Goal: Task Accomplishment & Management: Manage account settings

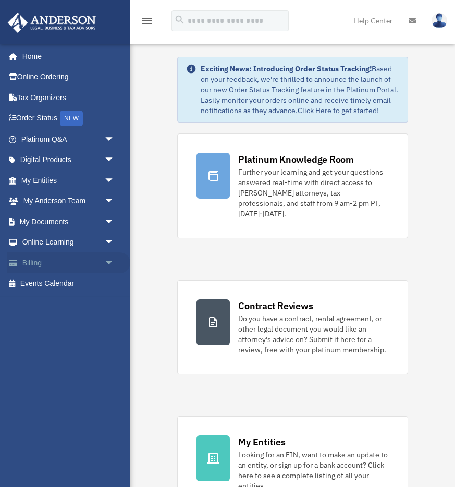
click at [50, 261] on link "Billing arrow_drop_down" at bounding box center [68, 262] width 123 height 21
click at [104, 263] on span "arrow_drop_down" at bounding box center [114, 262] width 21 height 21
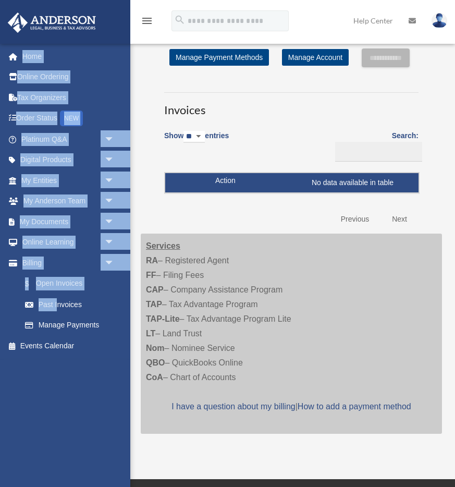
click at [352, 230] on link "Previous" at bounding box center [355, 218] width 44 height 21
click at [403, 229] on link "Next" at bounding box center [399, 218] width 31 height 21
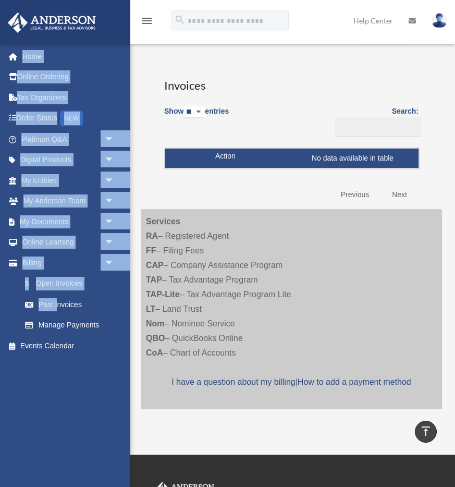
scroll to position [4, 0]
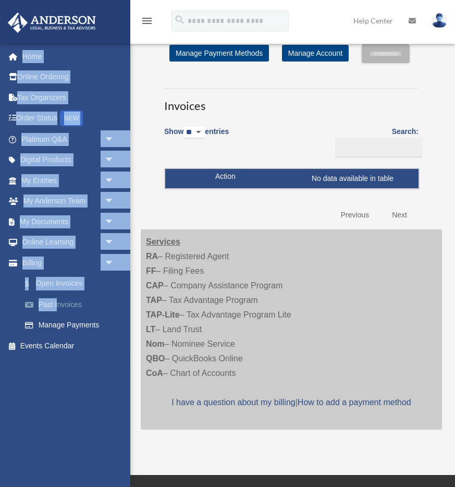
click at [68, 302] on link "Past Invoices" at bounding box center [73, 304] width 116 height 21
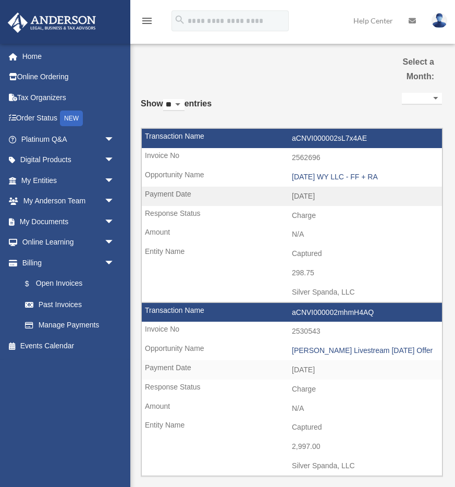
click at [429, 97] on select "**********" at bounding box center [422, 99] width 40 height 12
click at [402, 93] on select "**********" at bounding box center [422, 99] width 40 height 12
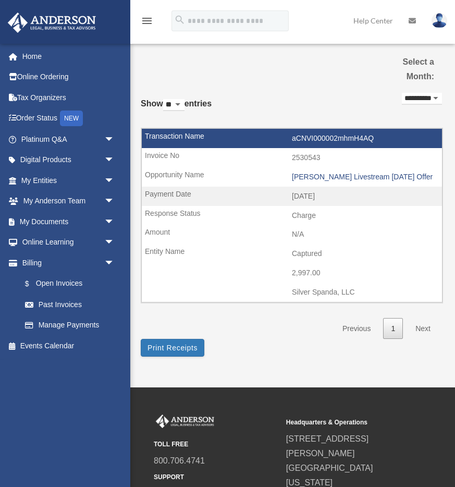
click at [433, 96] on select "**********" at bounding box center [422, 99] width 40 height 12
select select "**********"
click at [402, 93] on select "**********" at bounding box center [422, 99] width 40 height 12
click at [179, 346] on button "Print Receipts" at bounding box center [173, 348] width 64 height 18
click at [426, 98] on select "**********" at bounding box center [422, 99] width 40 height 12
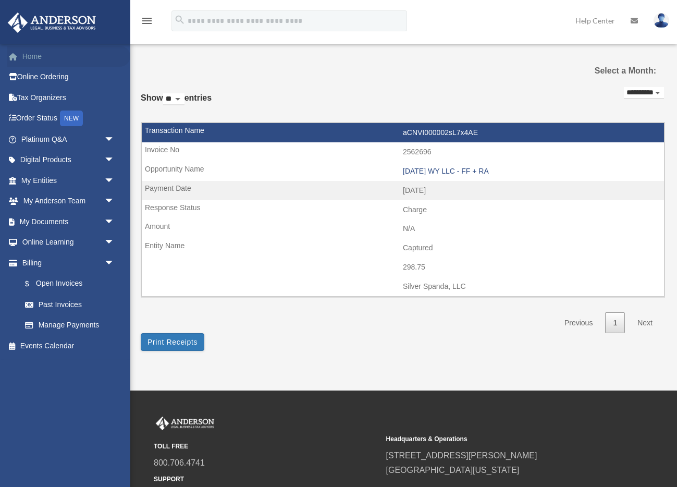
click at [38, 60] on link "Home" at bounding box center [68, 56] width 123 height 21
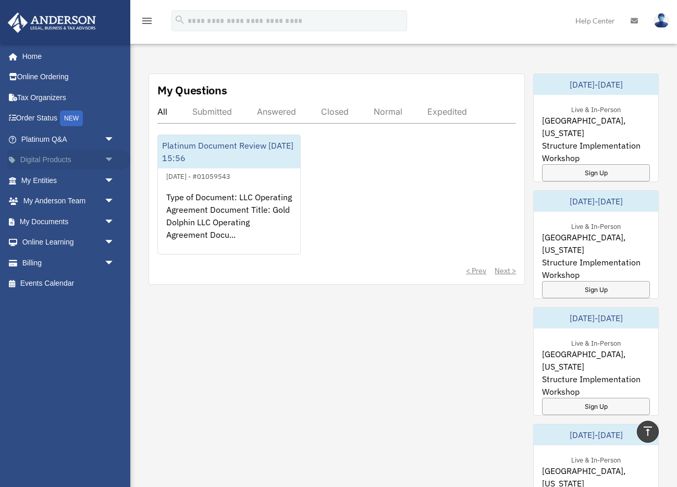
scroll to position [527, 0]
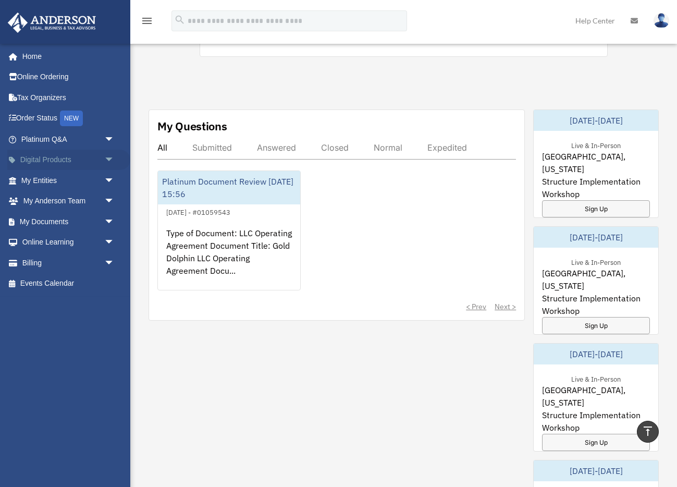
click at [93, 159] on link "Digital Products arrow_drop_down" at bounding box center [68, 160] width 123 height 21
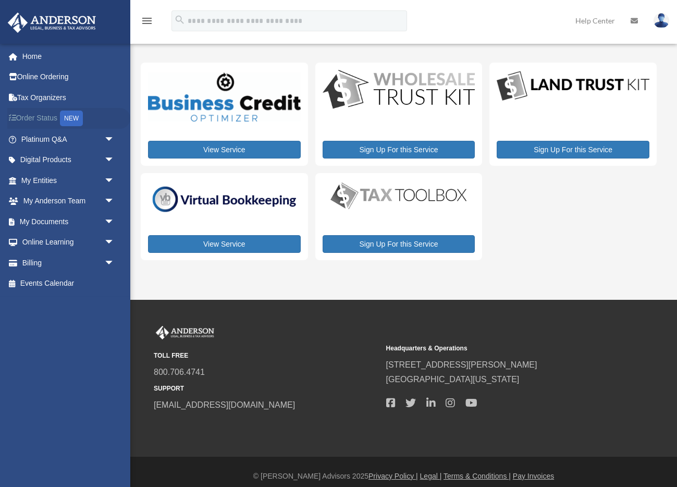
click at [41, 118] on link "Order Status NEW" at bounding box center [68, 118] width 123 height 21
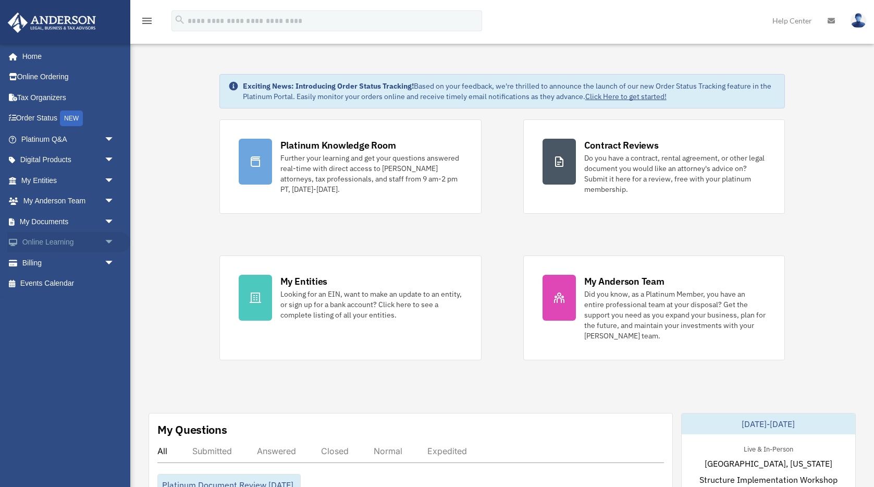
click at [41, 242] on link "Online Learning arrow_drop_down" at bounding box center [68, 242] width 123 height 21
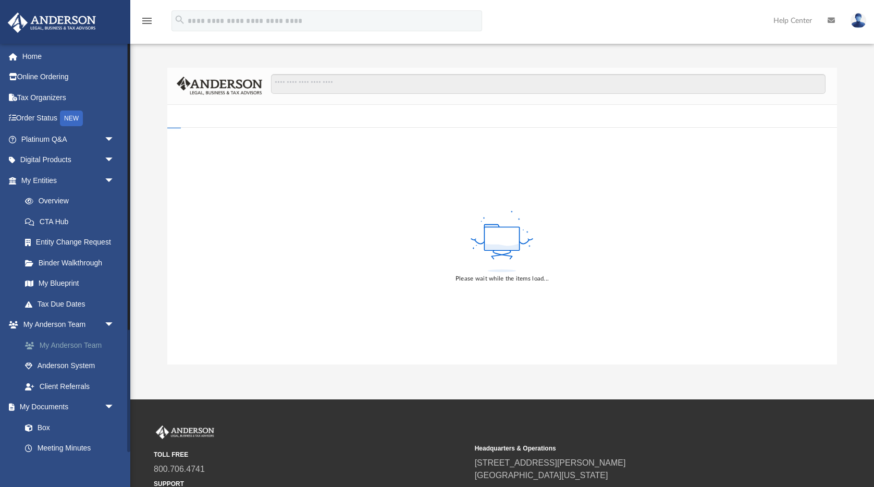
click at [68, 343] on link "My Anderson Team" at bounding box center [73, 345] width 116 height 21
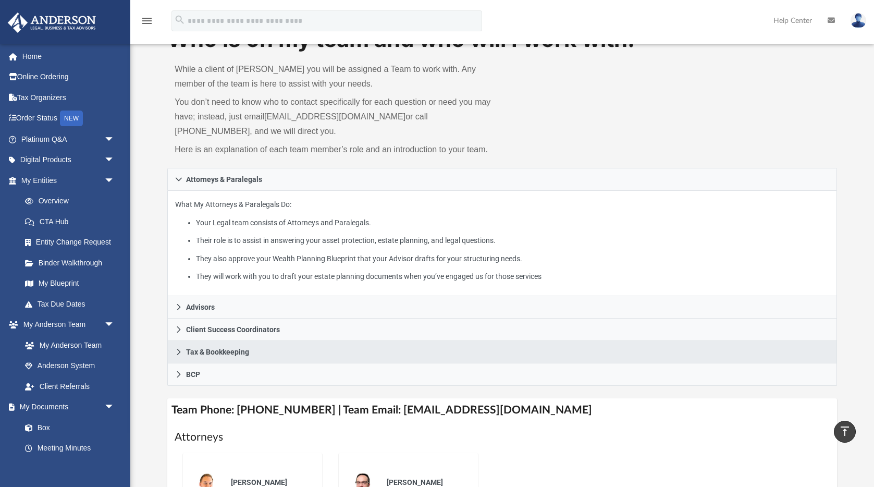
scroll to position [29, 0]
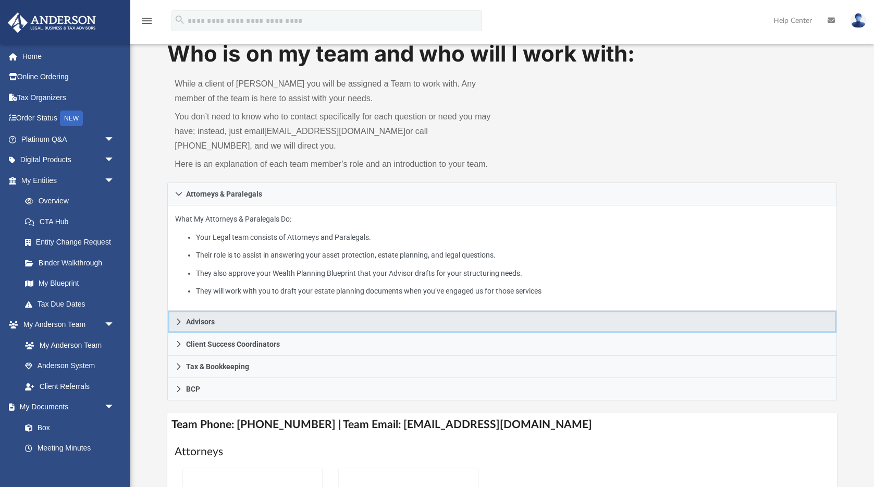
click at [179, 318] on icon at bounding box center [178, 321] width 7 height 7
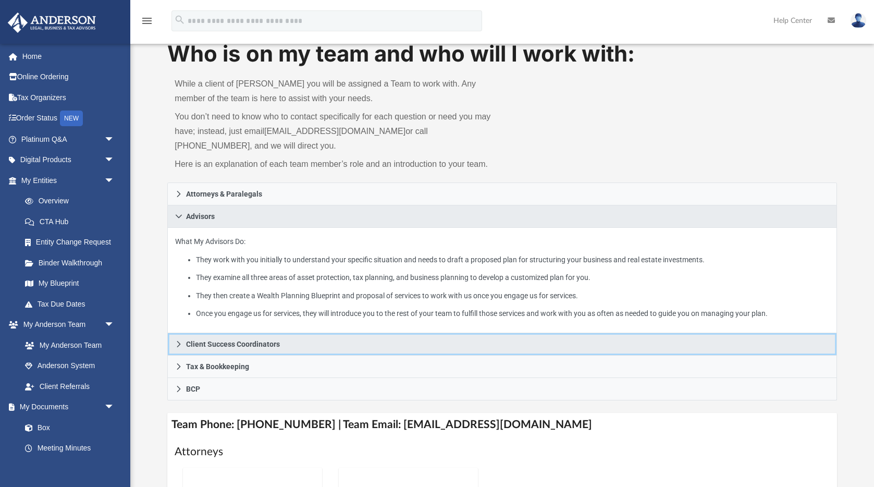
click at [181, 342] on icon at bounding box center [178, 343] width 7 height 7
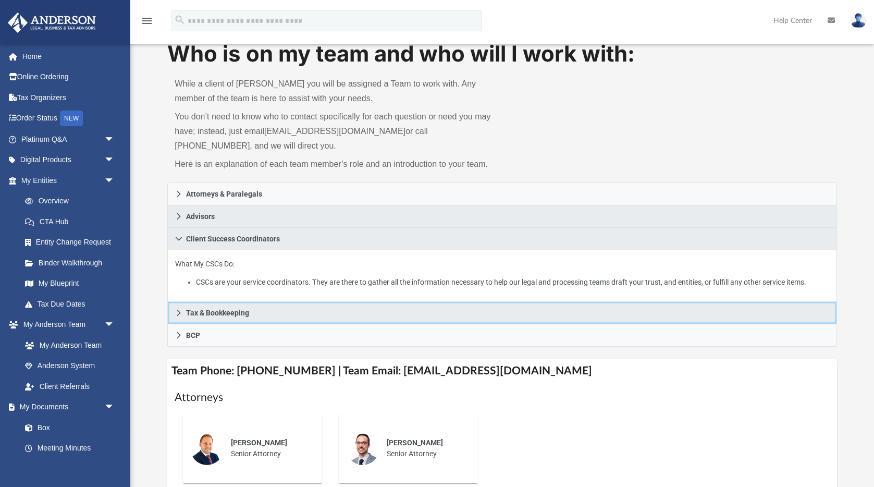
click at [183, 322] on link "Tax & Bookkeeping" at bounding box center [501, 313] width 669 height 22
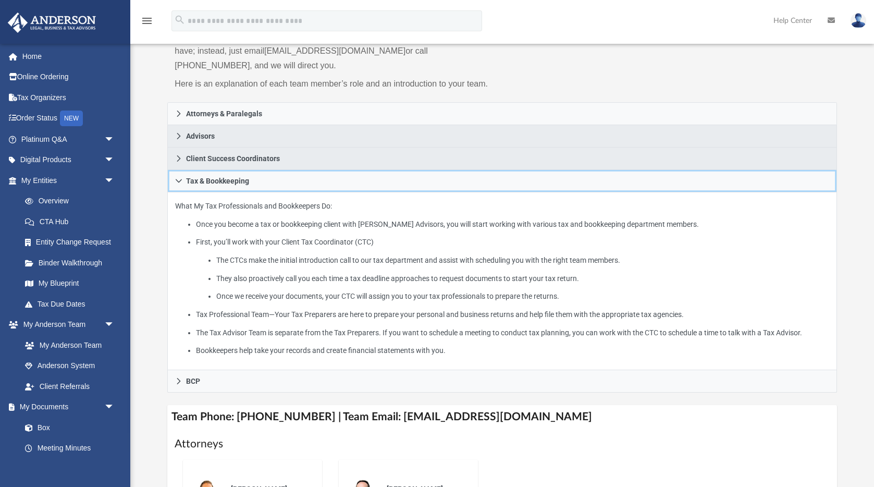
scroll to position [140, 0]
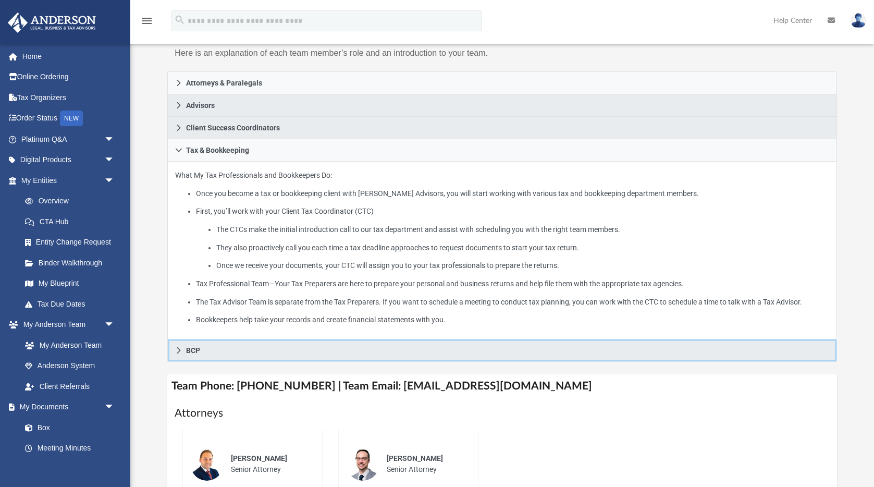
click at [178, 354] on icon at bounding box center [178, 350] width 7 height 7
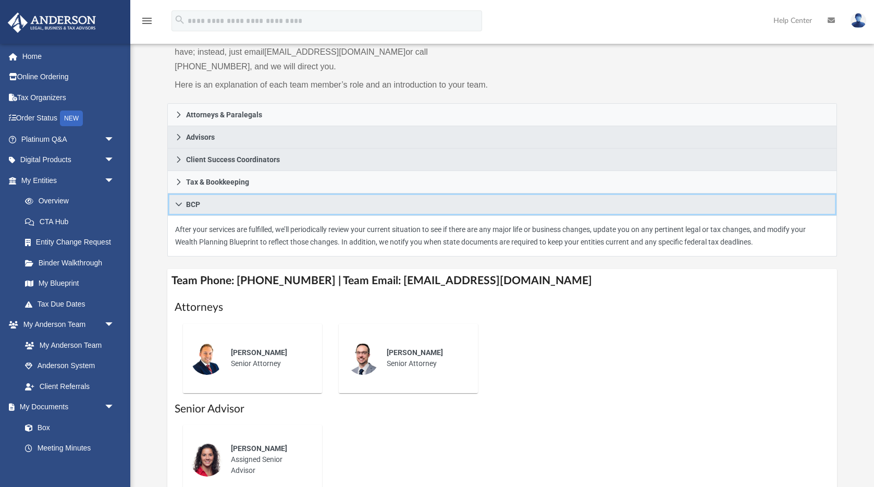
scroll to position [0, 0]
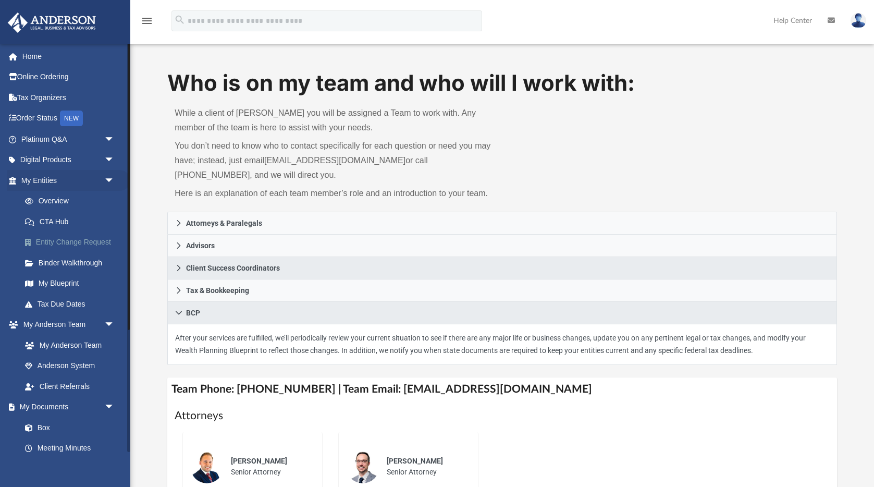
click at [81, 245] on link "Entity Change Request" at bounding box center [73, 242] width 116 height 21
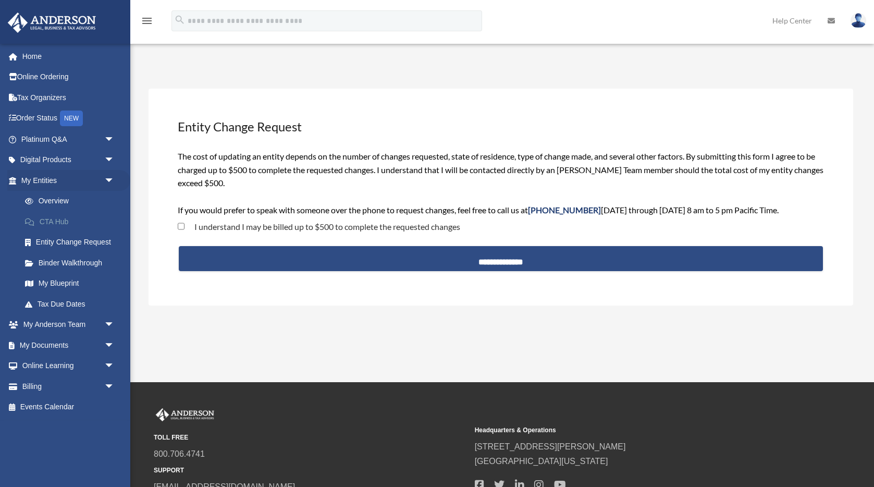
click at [61, 221] on link "CTA Hub" at bounding box center [73, 221] width 116 height 21
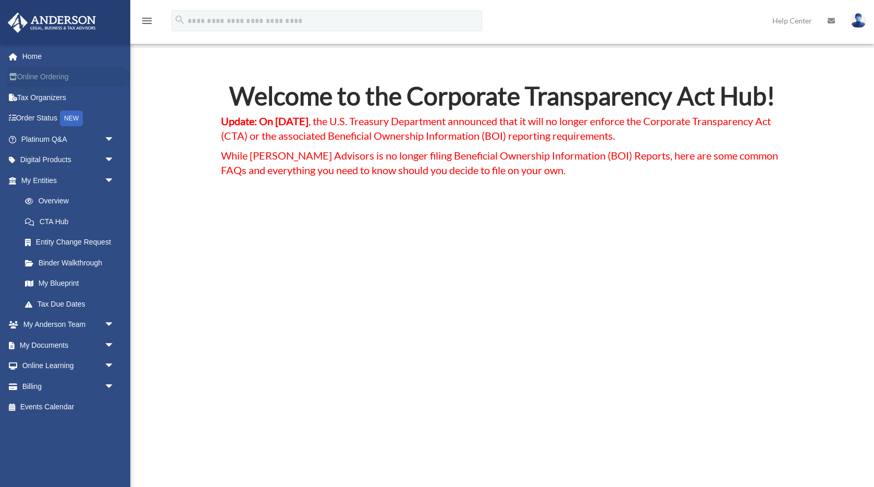
click at [48, 77] on link "Online Ordering" at bounding box center [68, 77] width 123 height 21
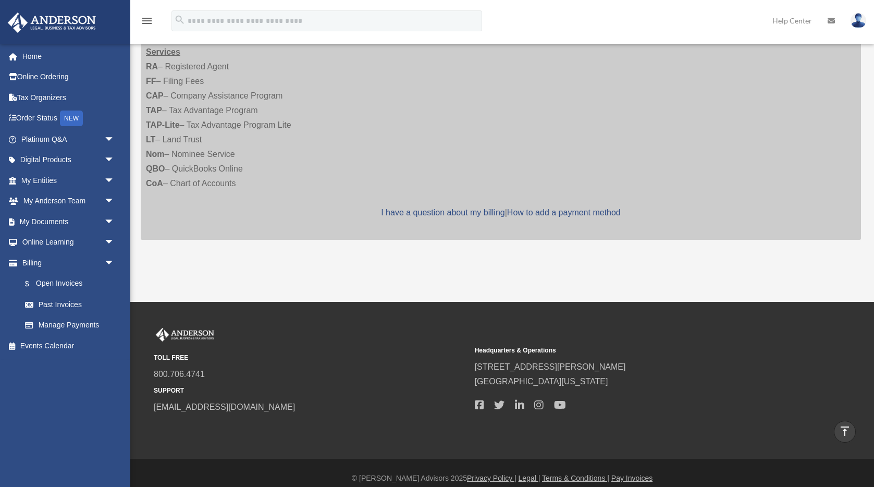
scroll to position [45, 0]
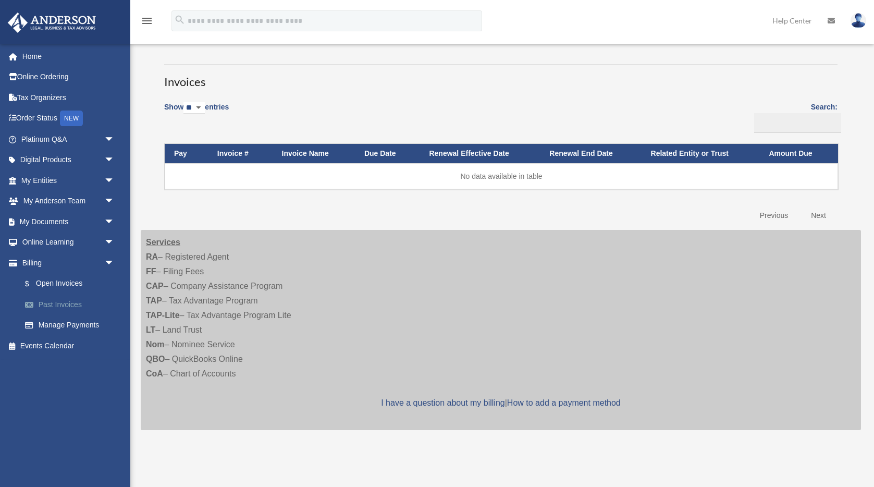
click at [68, 306] on link "Past Invoices" at bounding box center [73, 304] width 116 height 21
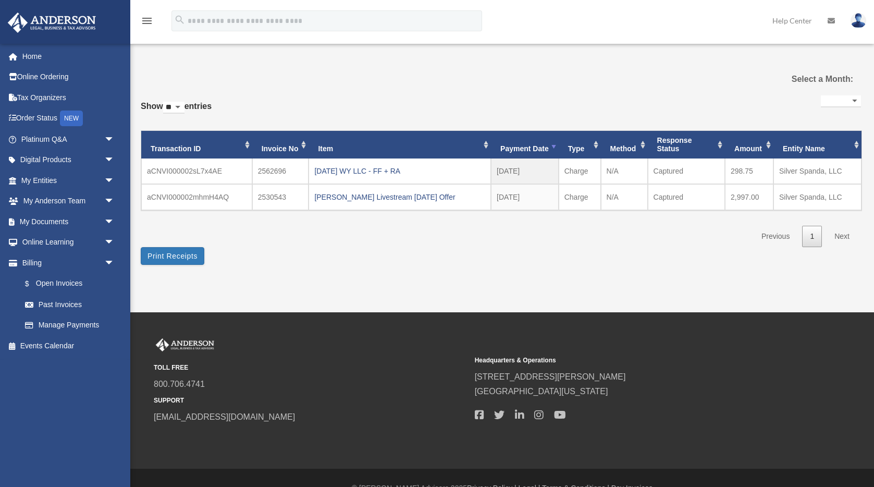
select select
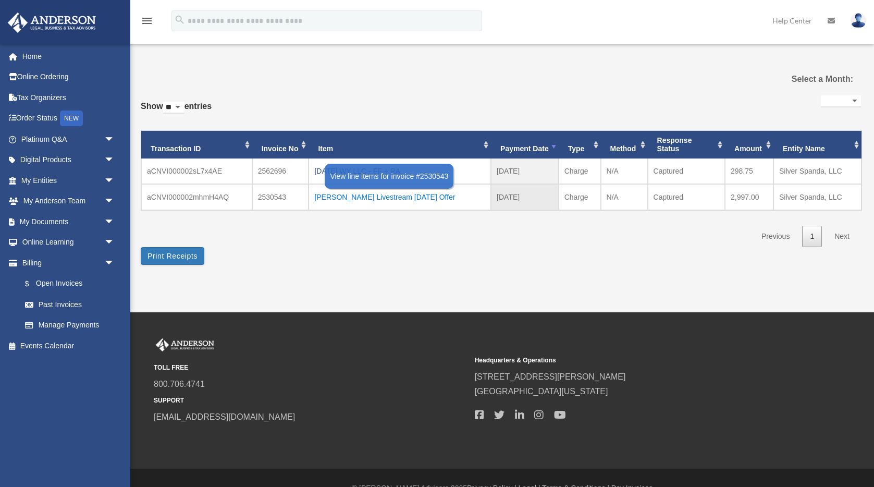
click at [396, 203] on div "[PERSON_NAME] Livestream [DATE] Offer" at bounding box center [399, 197] width 171 height 15
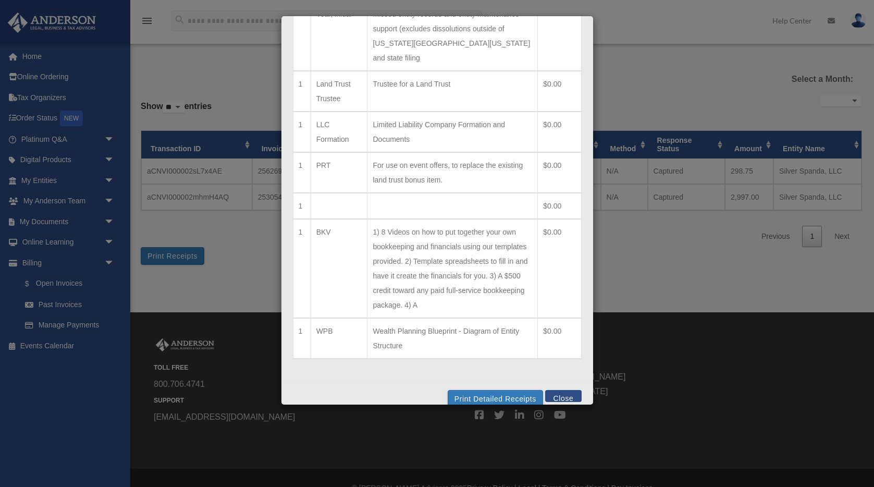
scroll to position [1, 0]
drag, startPoint x: 498, startPoint y: 387, endPoint x: 626, endPoint y: 279, distance: 167.2
click at [498, 390] on button "Print Detailed Receipts" at bounding box center [495, 399] width 95 height 18
click at [564, 390] on button "Close" at bounding box center [563, 396] width 36 height 12
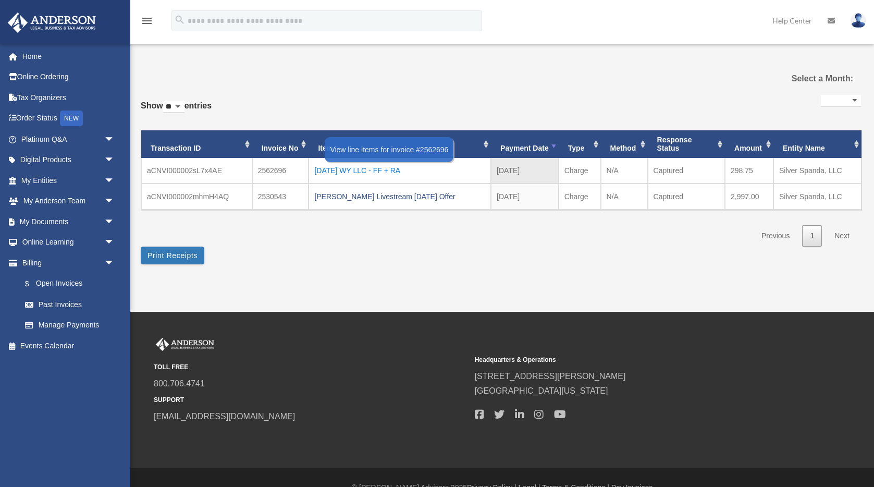
click at [375, 173] on div "2025.08.08 WY LLC - FF + RA" at bounding box center [399, 170] width 171 height 15
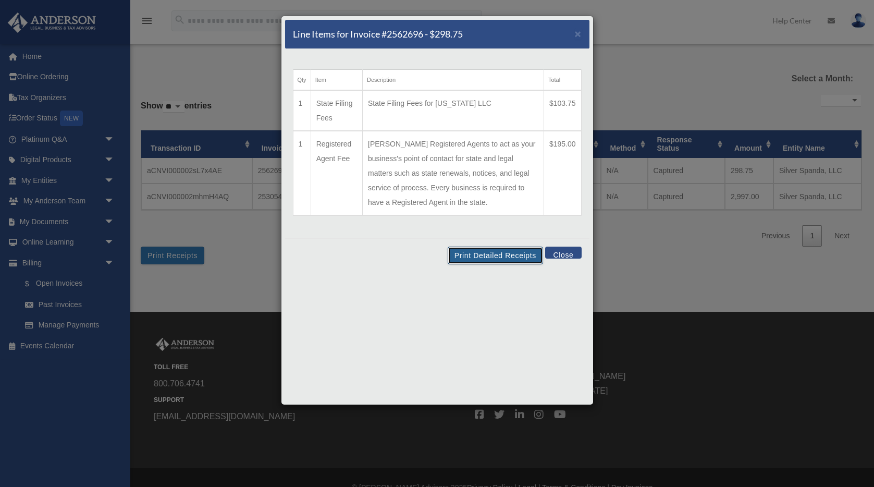
click at [512, 258] on button "Print Detailed Receipts" at bounding box center [495, 255] width 95 height 18
click at [565, 252] on button "Close" at bounding box center [563, 252] width 36 height 12
